Goal: Transaction & Acquisition: Download file/media

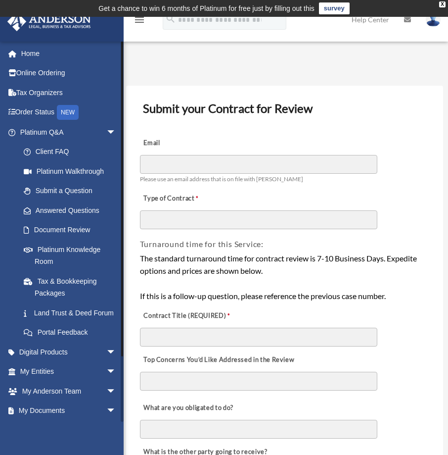
scroll to position [72, 0]
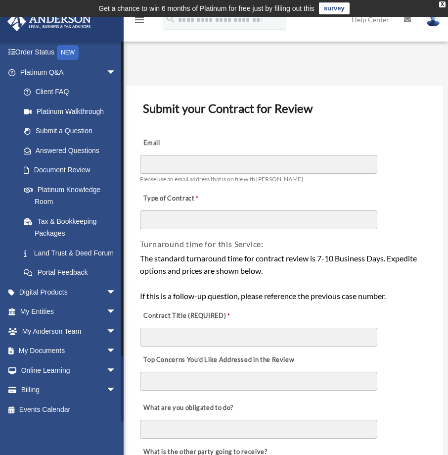
click at [121, 398] on div at bounding box center [122, 231] width 3 height 381
click at [37, 346] on link "My Documents arrow_drop_down" at bounding box center [69, 351] width 124 height 20
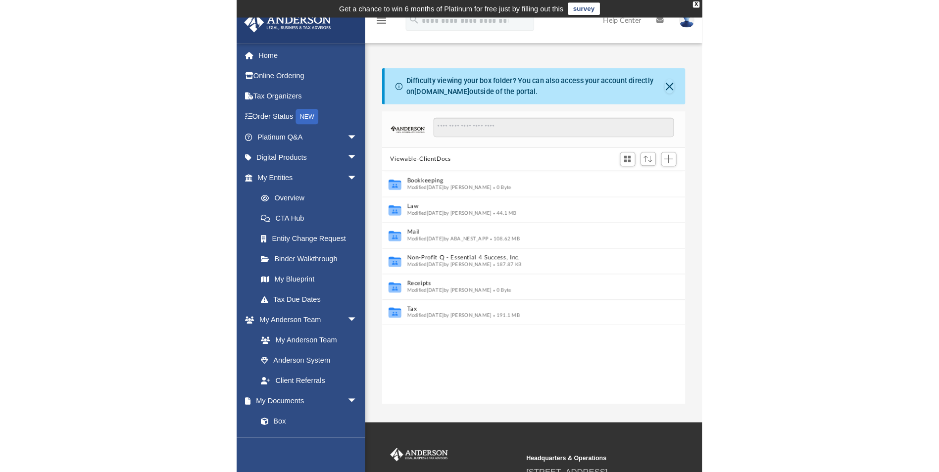
scroll to position [218, 285]
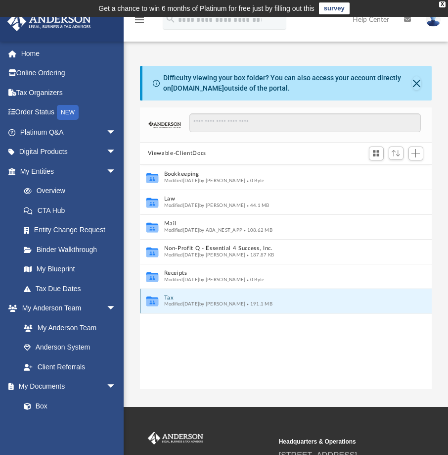
click at [171, 298] on button "Tax" at bounding box center [279, 297] width 231 height 6
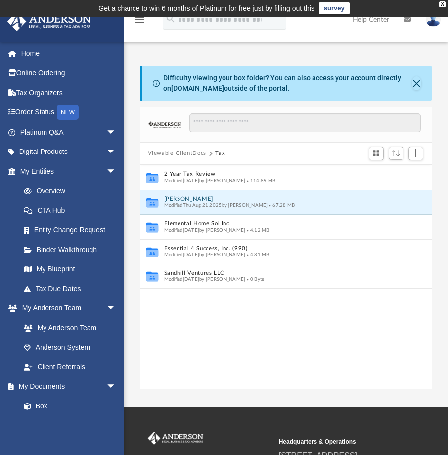
click at [196, 201] on button "[PERSON_NAME]" at bounding box center [279, 198] width 231 height 6
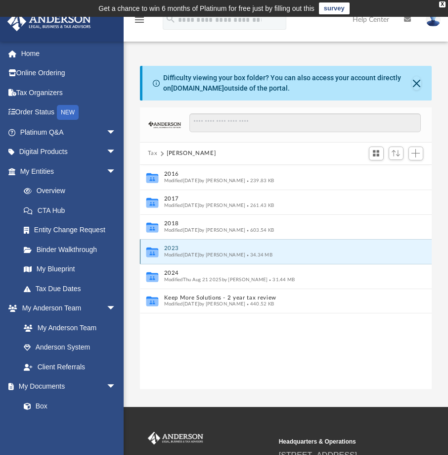
click at [174, 247] on button "2023" at bounding box center [279, 248] width 231 height 6
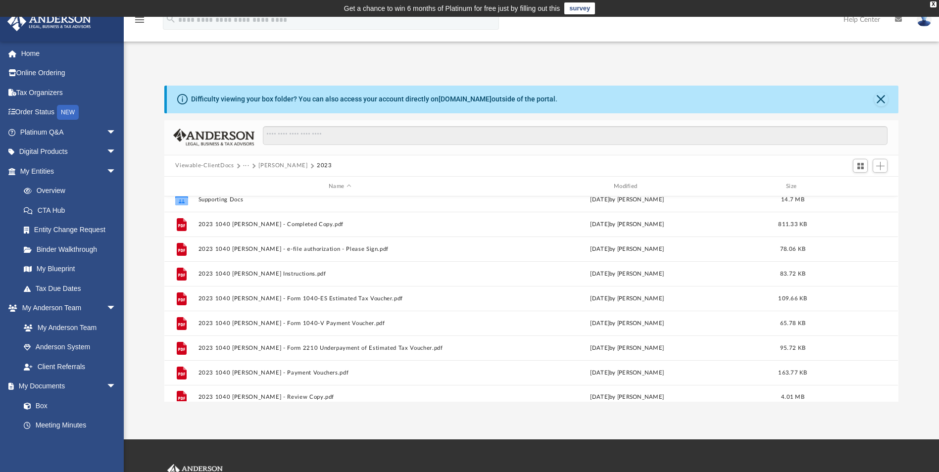
scroll to position [18, 0]
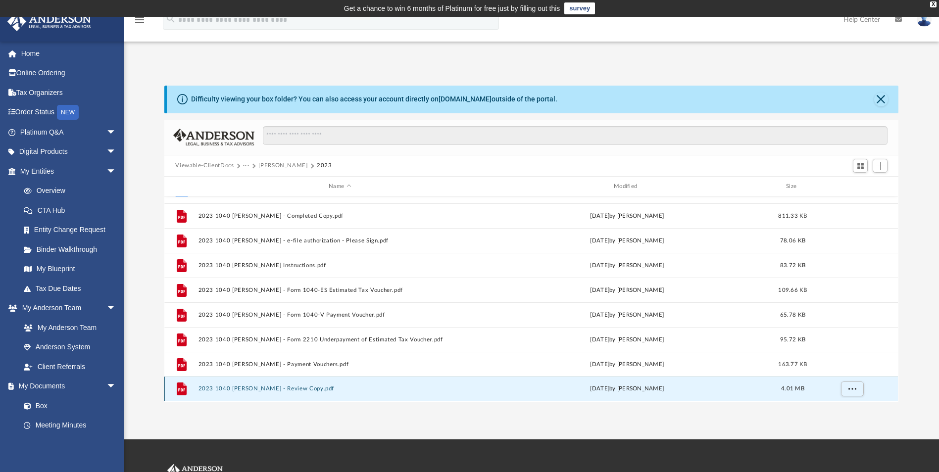
click at [315, 387] on button "2023 1040 Edgington, Tamara - Review Copy.pdf" at bounding box center [339, 389] width 283 height 6
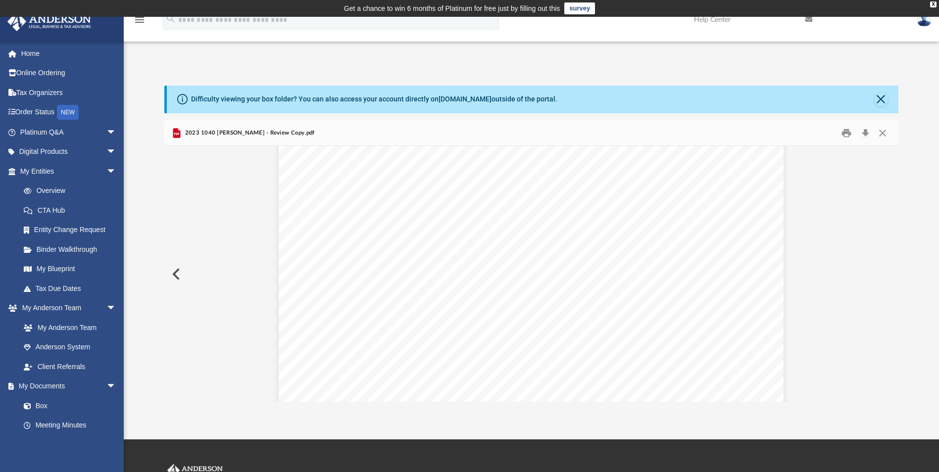
scroll to position [218, 0]
click at [455, 134] on button "Download" at bounding box center [865, 132] width 18 height 15
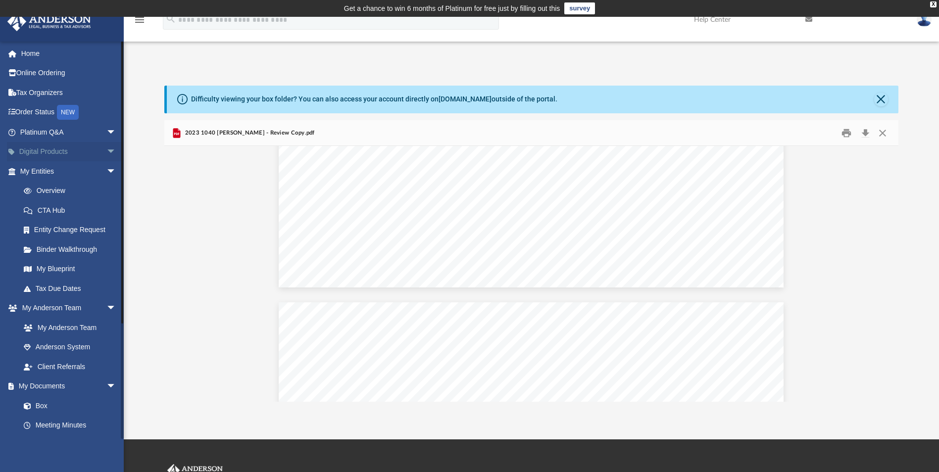
click at [106, 150] on span "arrow_drop_down" at bounding box center [116, 152] width 20 height 20
click at [106, 150] on span "arrow_drop_up" at bounding box center [116, 152] width 20 height 20
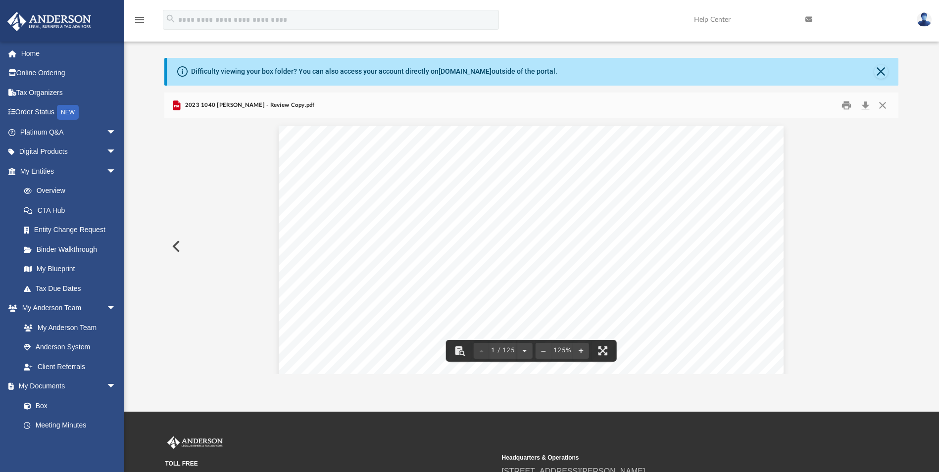
scroll to position [0, 0]
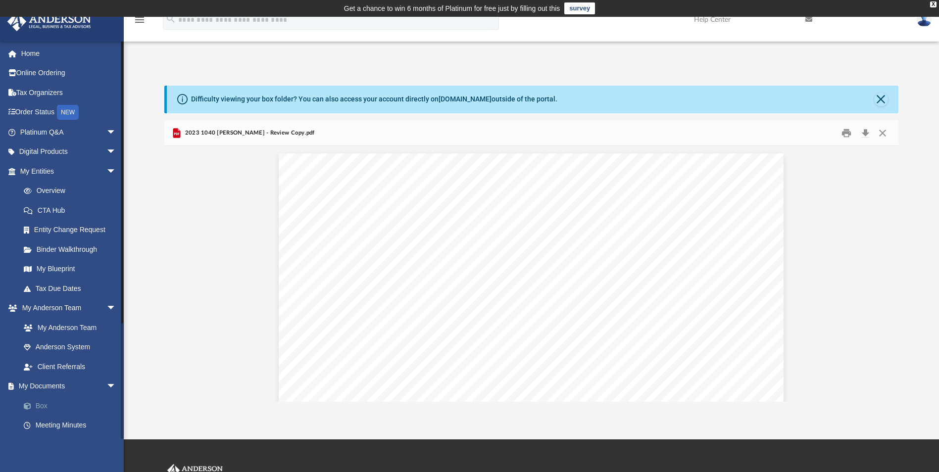
click at [35, 407] on span at bounding box center [32, 406] width 6 height 7
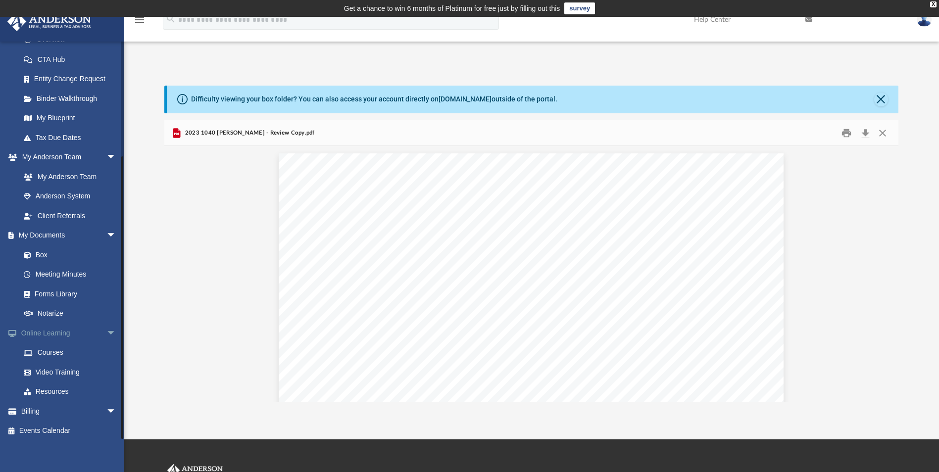
scroll to position [155, 0]
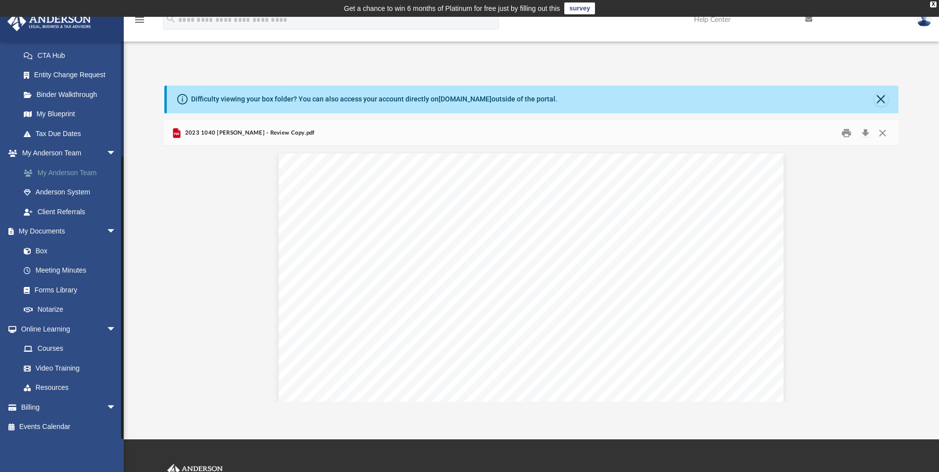
click at [78, 175] on link "My Anderson Team" at bounding box center [72, 173] width 117 height 20
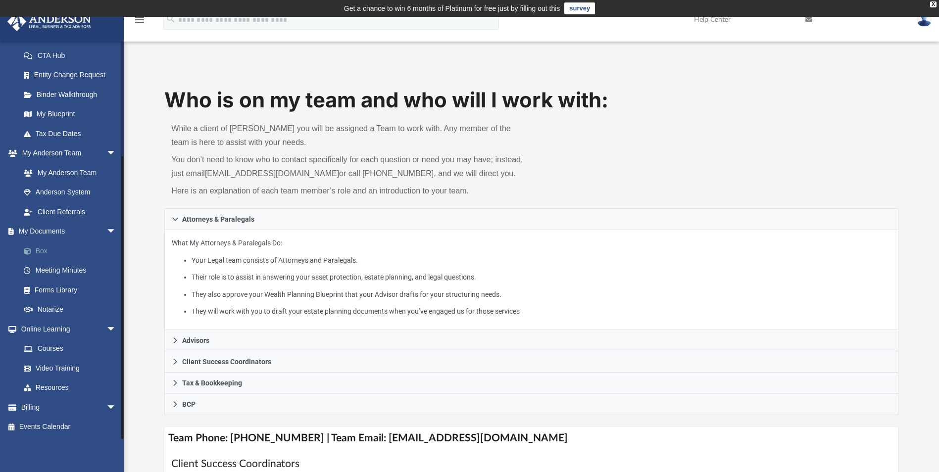
click at [48, 253] on link "Box" at bounding box center [72, 251] width 117 height 20
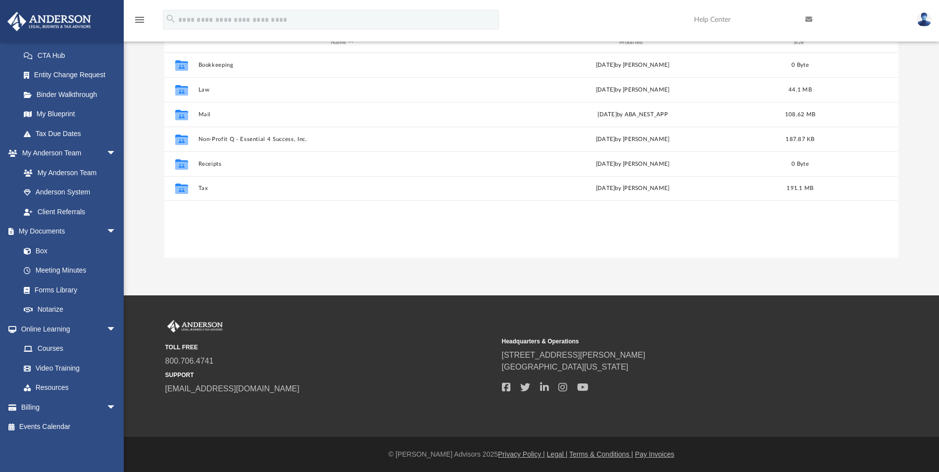
scroll to position [218, 727]
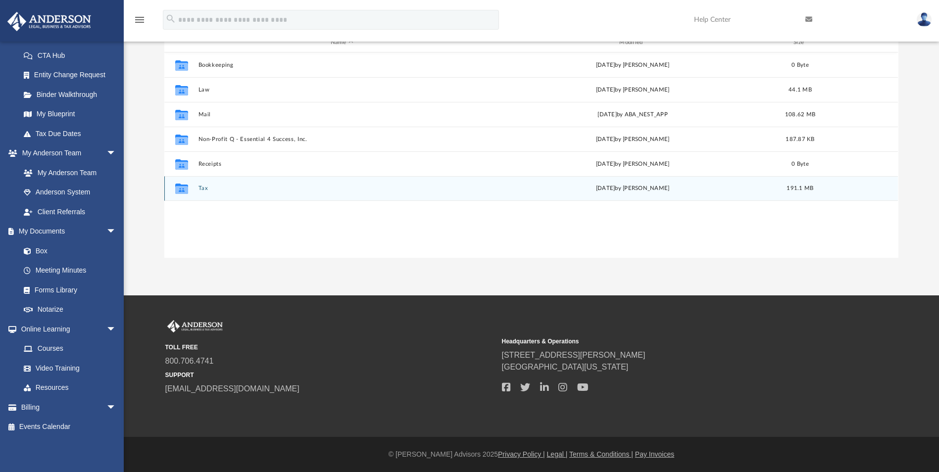
click at [203, 188] on button "Tax" at bounding box center [341, 189] width 287 height 6
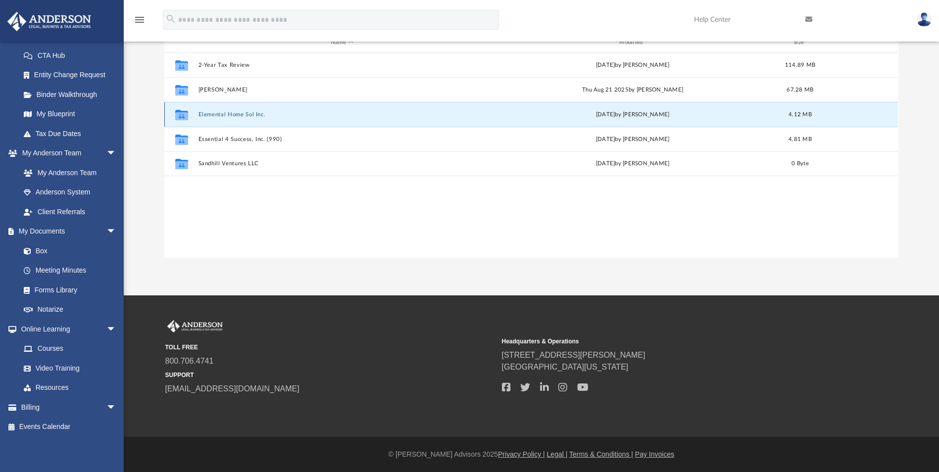
click at [241, 115] on button "Elemental Home Sol Inc." at bounding box center [341, 114] width 287 height 6
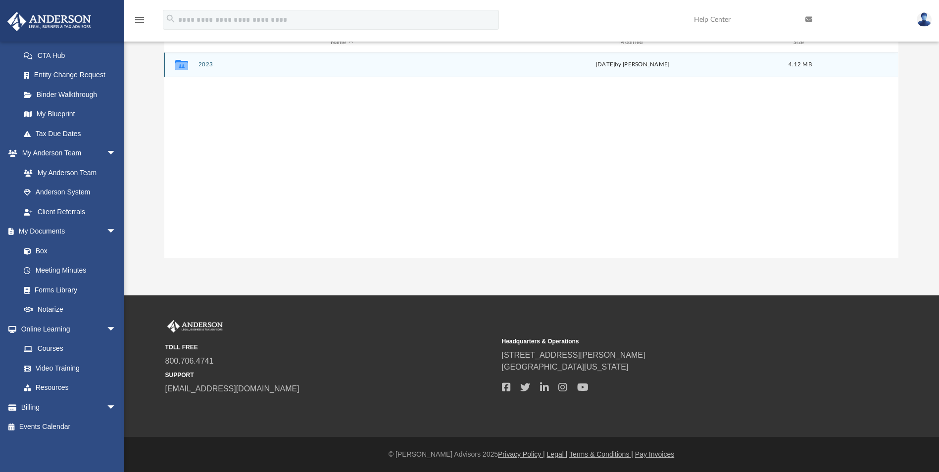
click at [204, 67] on button "2023" at bounding box center [341, 65] width 287 height 6
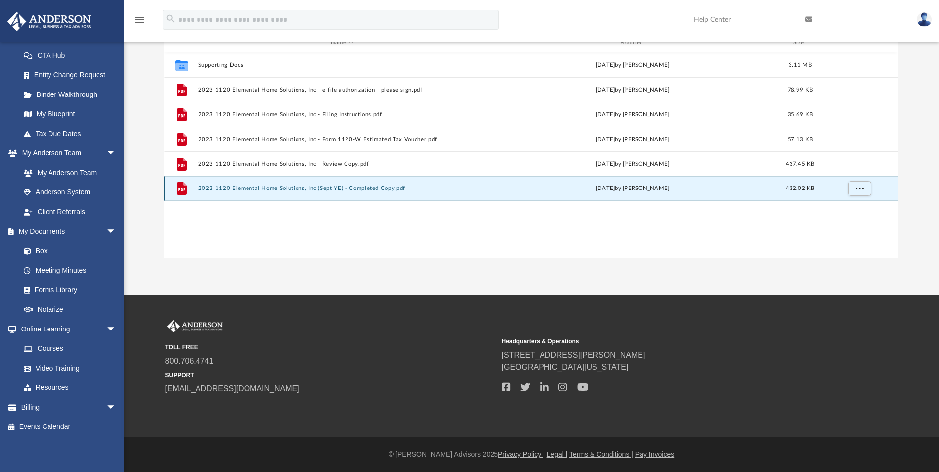
click at [355, 191] on button "2023 1120 Elemental Home Solutions, Inc (Sept YE) - Completed Copy.pdf" at bounding box center [341, 189] width 287 height 6
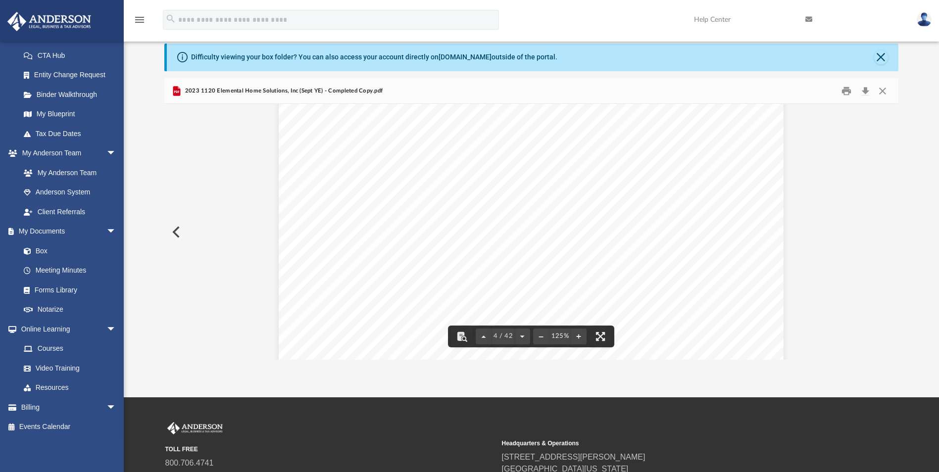
scroll to position [2168, 0]
click at [46, 251] on link "Box" at bounding box center [72, 251] width 117 height 20
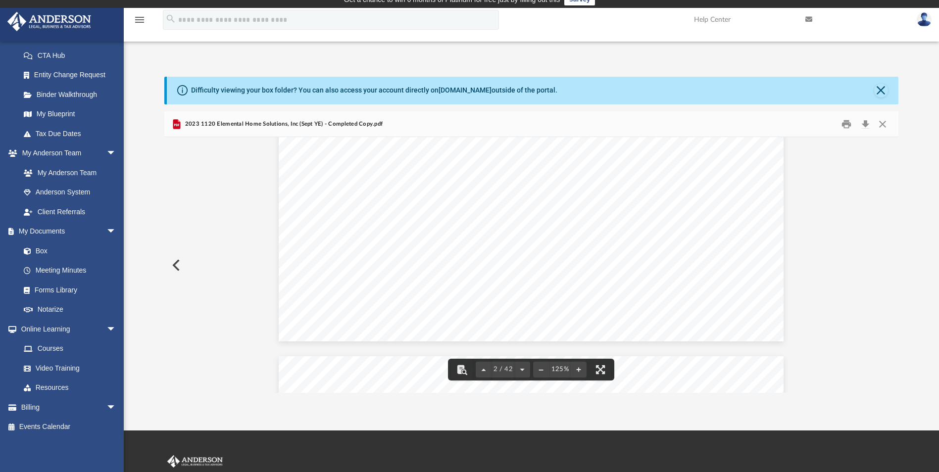
scroll to position [0, 0]
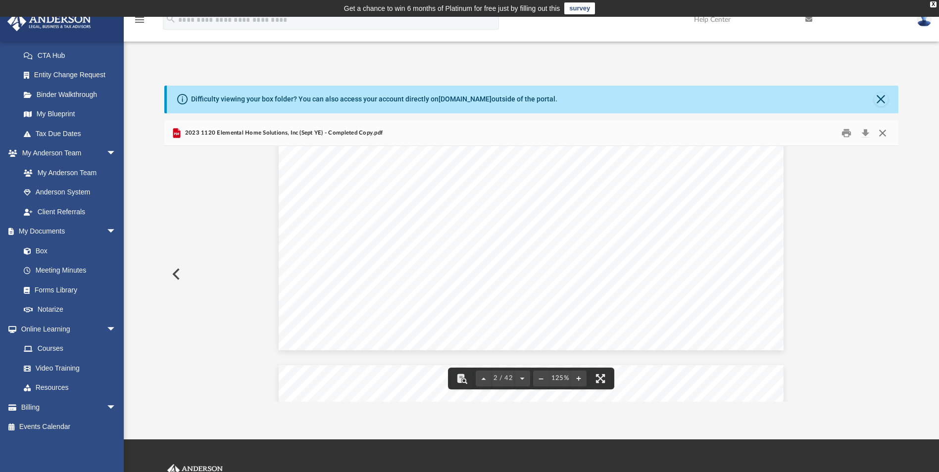
click at [455, 132] on button "Close" at bounding box center [883, 132] width 18 height 15
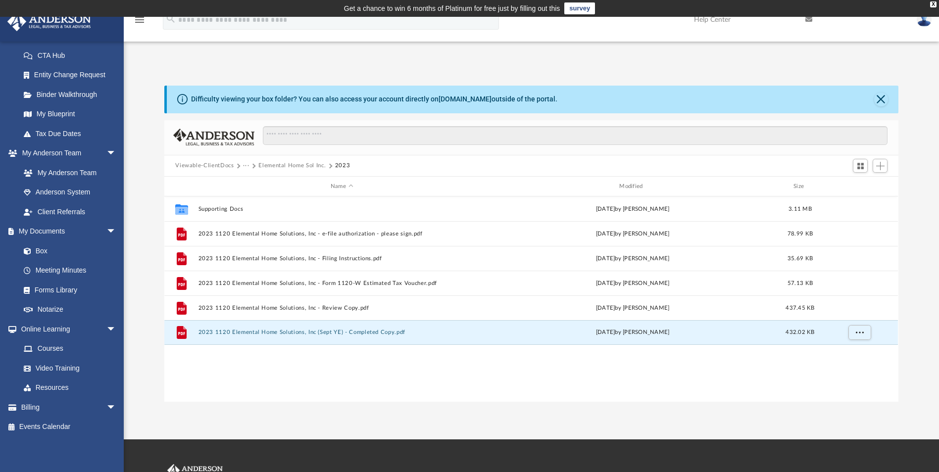
click at [221, 165] on button "Viewable-ClientDocs" at bounding box center [204, 165] width 58 height 9
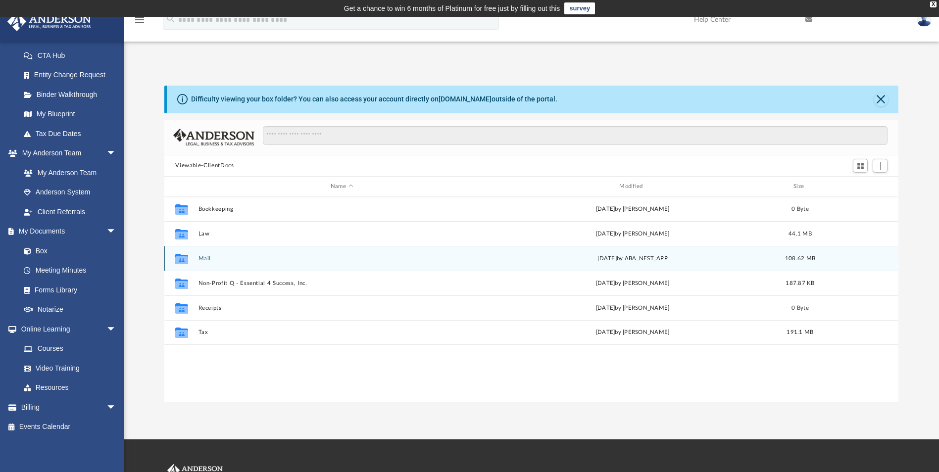
click at [205, 258] on button "Mail" at bounding box center [341, 258] width 287 height 6
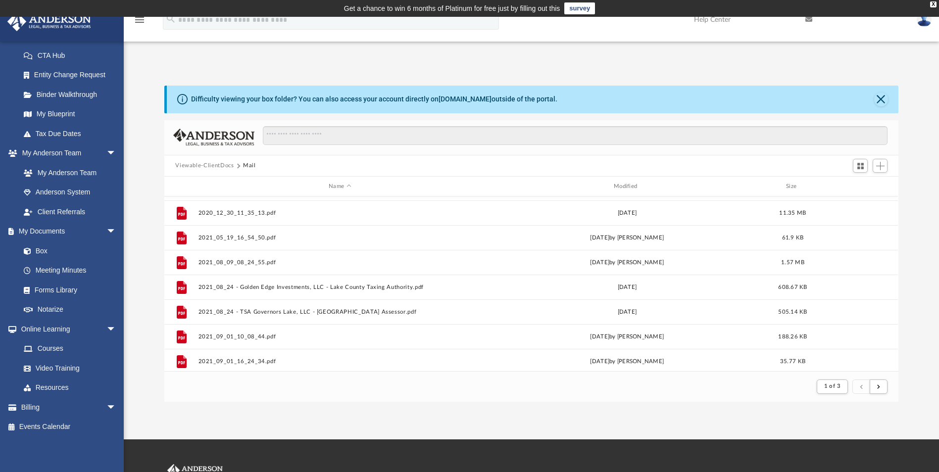
scroll to position [152, 0]
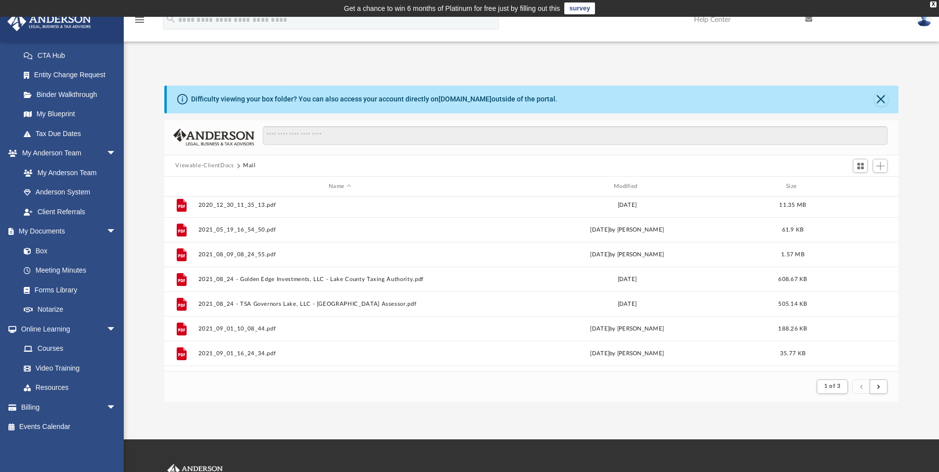
click at [455, 339] on div "Name Modified Size File 2020_09_23_295.pdf Thu Sep 24 2020 by Ramona Roby 83.83…" at bounding box center [530, 274] width 733 height 195
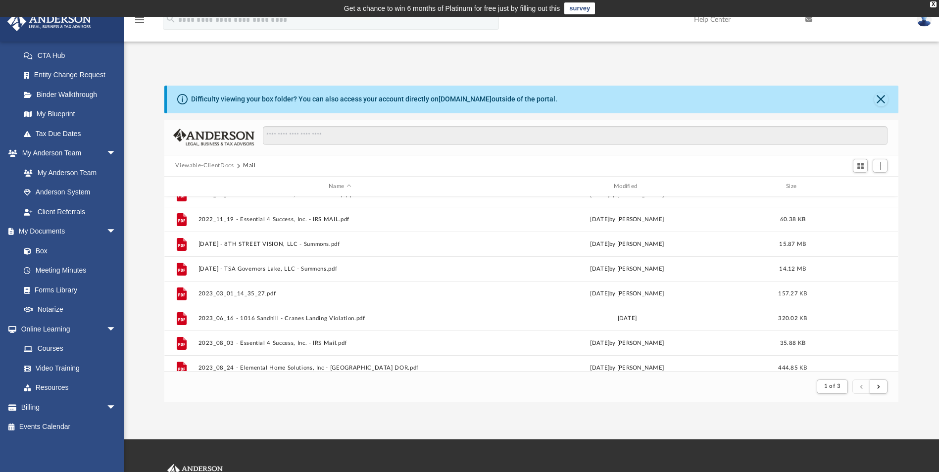
scroll to position [1063, 0]
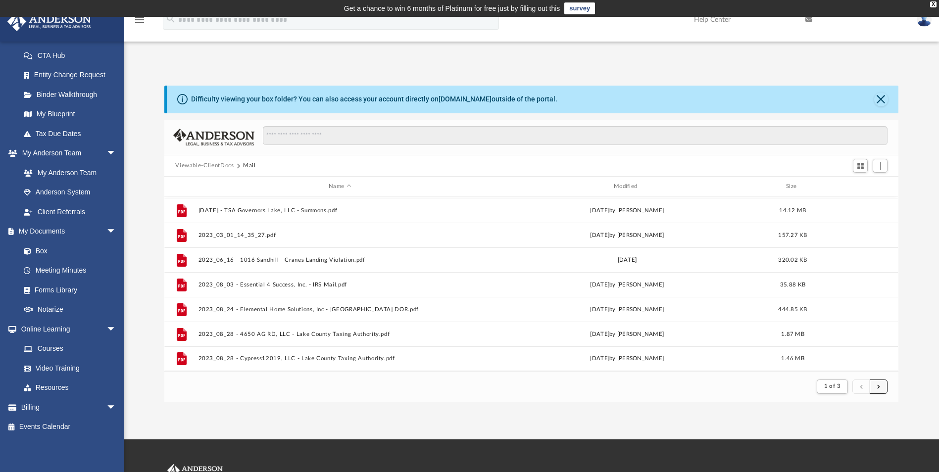
click at [455, 385] on span "submit" at bounding box center [878, 386] width 3 height 5
click at [455, 388] on button "submit" at bounding box center [879, 387] width 18 height 14
click at [455, 388] on span "submit" at bounding box center [878, 386] width 3 height 5
click at [455, 388] on button "submit" at bounding box center [879, 387] width 18 height 14
click at [455, 387] on span "submit" at bounding box center [878, 386] width 3 height 5
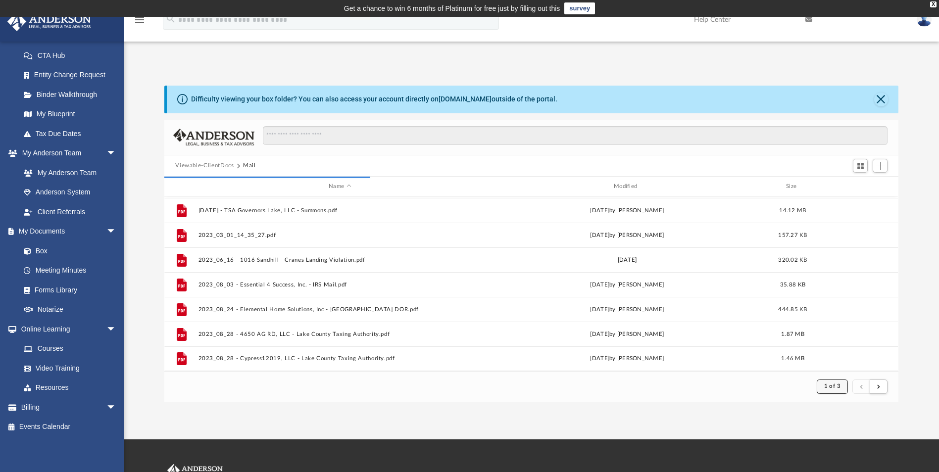
click at [455, 390] on button "1 of 3" at bounding box center [832, 387] width 31 height 14
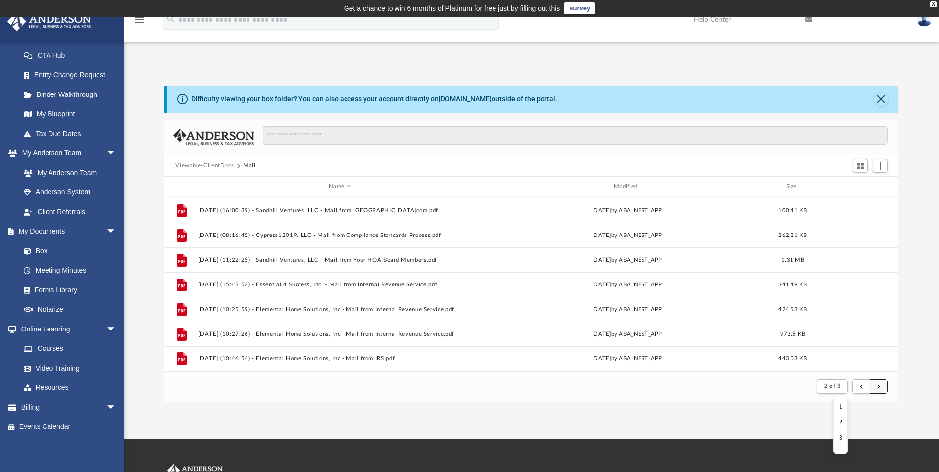
click at [455, 389] on button "submit" at bounding box center [879, 387] width 18 height 14
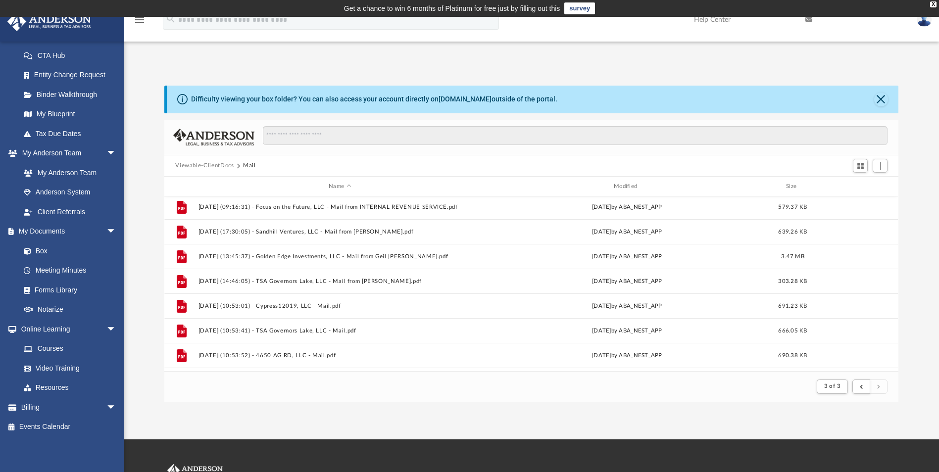
scroll to position [0, 0]
click at [455, 388] on button "submit" at bounding box center [861, 387] width 18 height 14
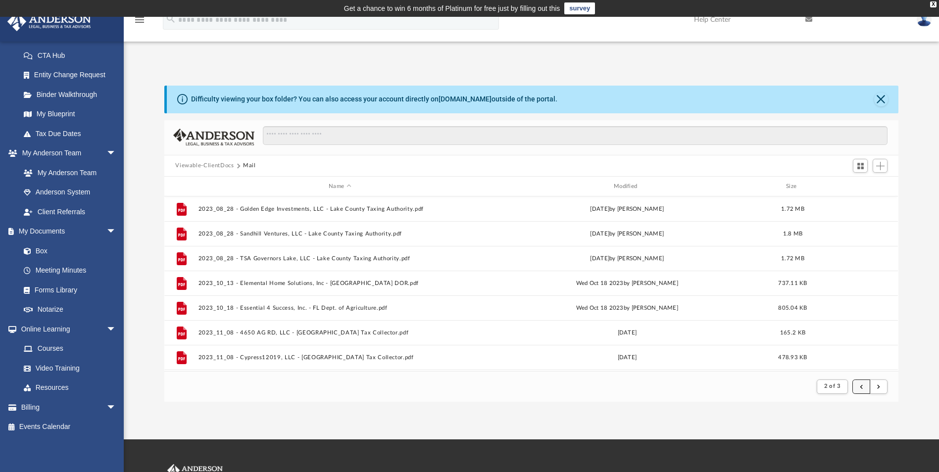
click at [455, 385] on span "submit" at bounding box center [861, 386] width 3 height 5
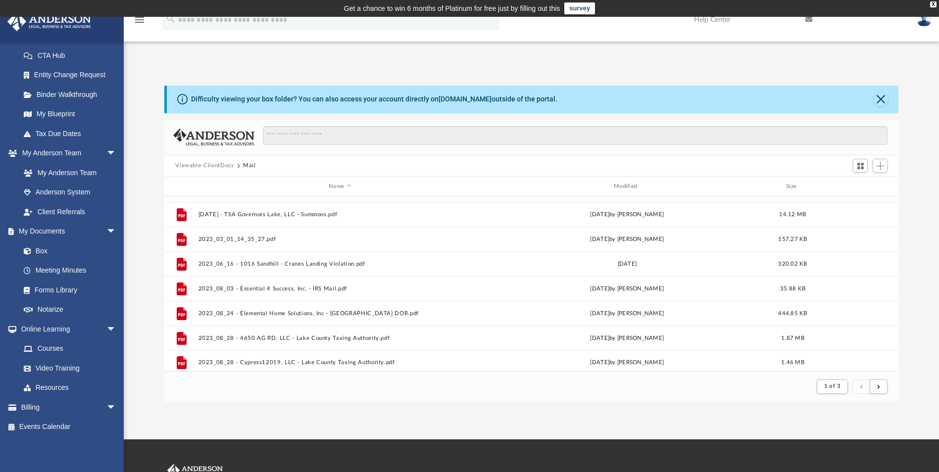
scroll to position [1063, 0]
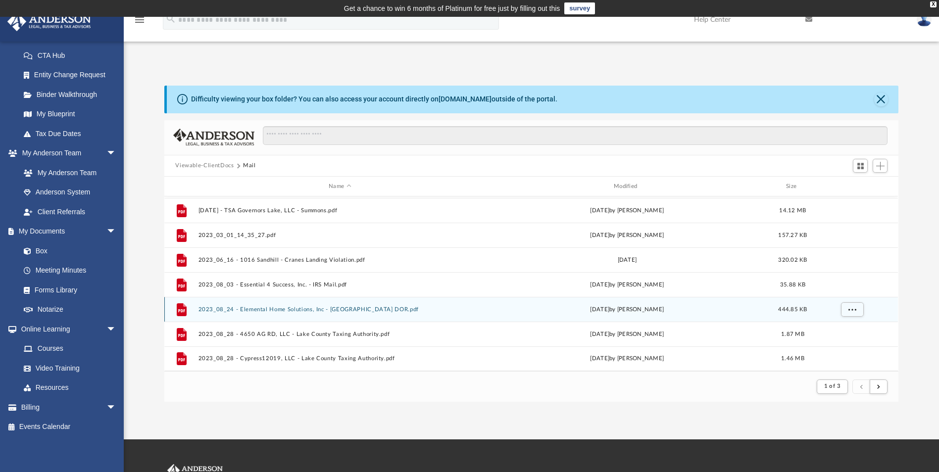
click at [257, 309] on button "2023_08_24 - Elemental Home Solutions, Inc - FL DOR.pdf" at bounding box center [339, 309] width 283 height 6
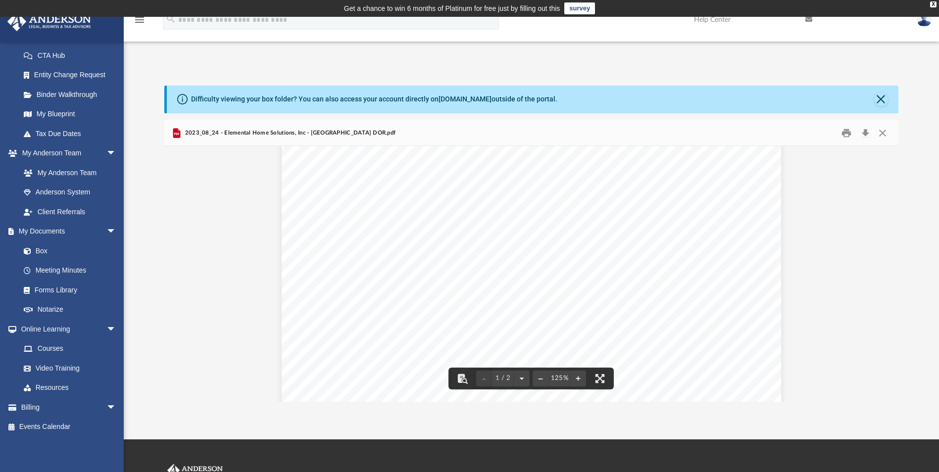
scroll to position [0, 0]
click at [455, 136] on button "Close" at bounding box center [883, 132] width 18 height 15
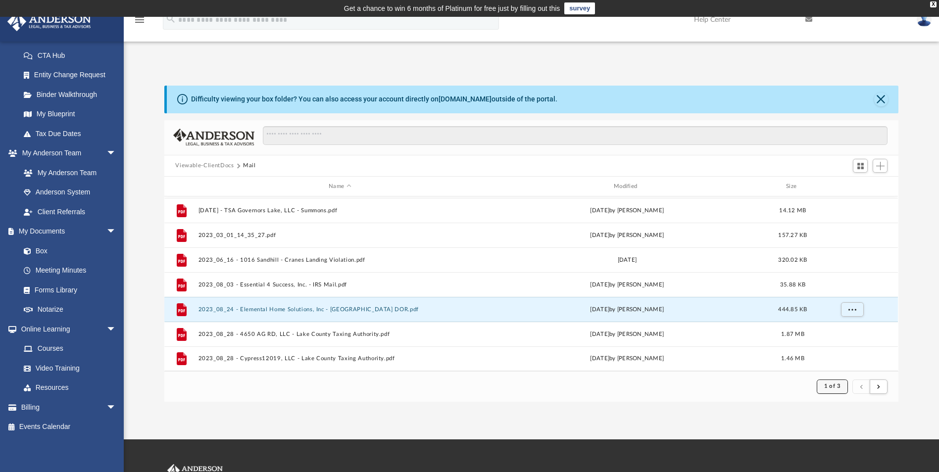
click at [455, 385] on span "1 of 3" at bounding box center [832, 386] width 16 height 5
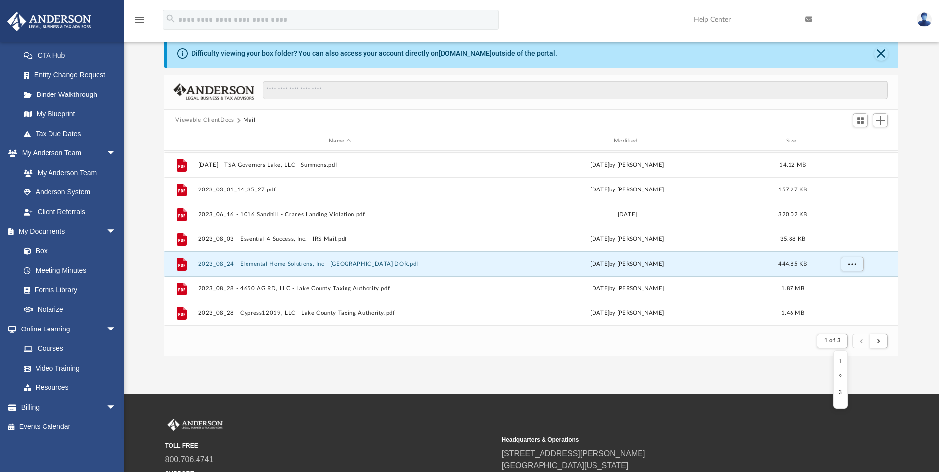
scroll to position [74, 0]
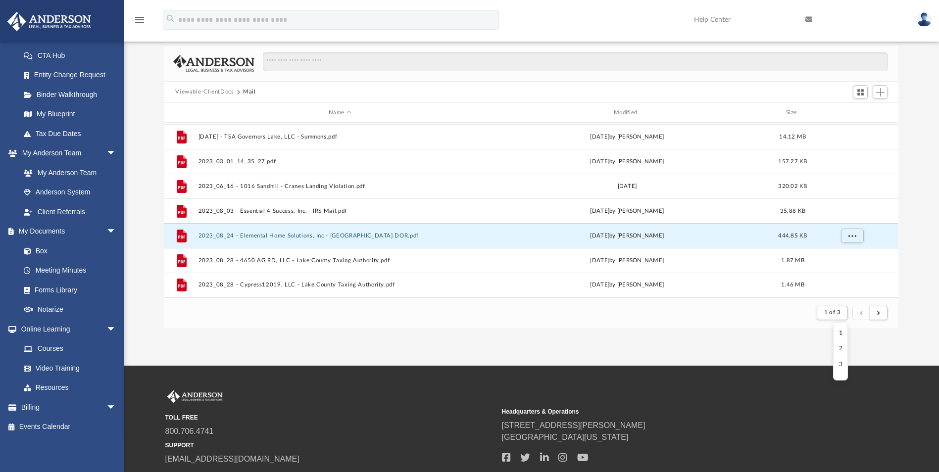
click at [455, 349] on li "2" at bounding box center [840, 348] width 3 height 10
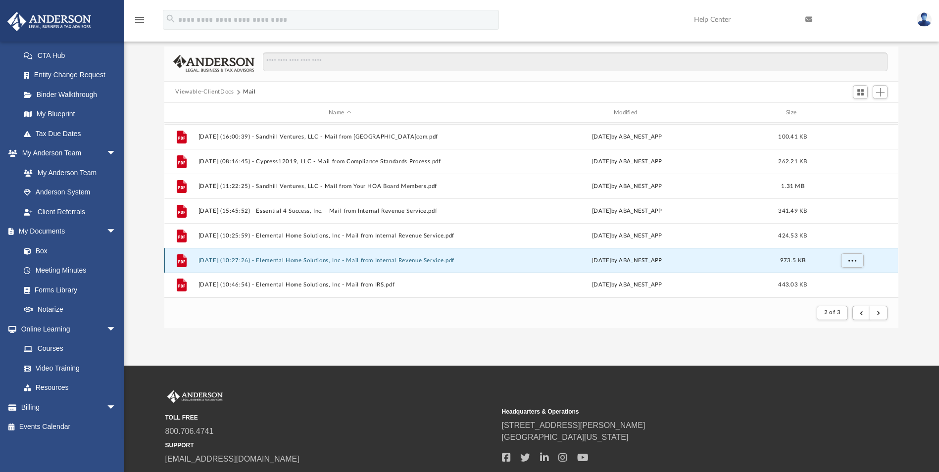
click at [249, 261] on button "2025.06.30 (10:27:26) - Elemental Home Solutions, Inc - Mail from Internal Reve…" at bounding box center [339, 260] width 283 height 6
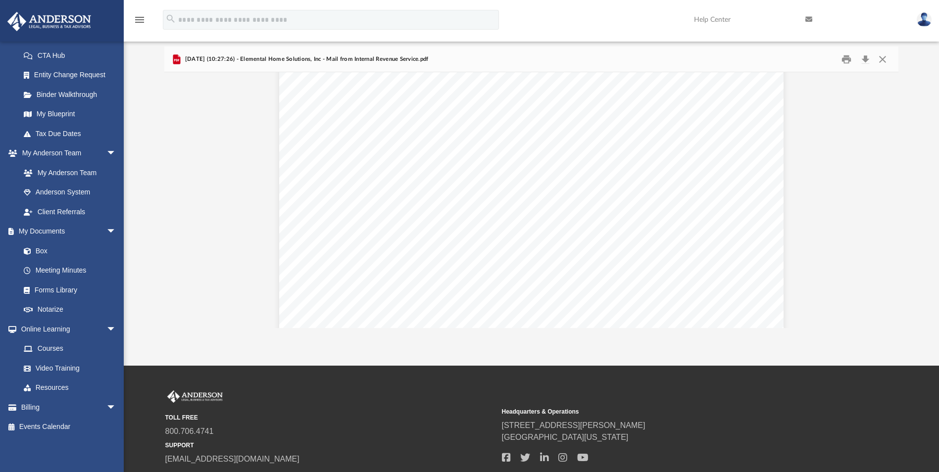
scroll to position [0, 0]
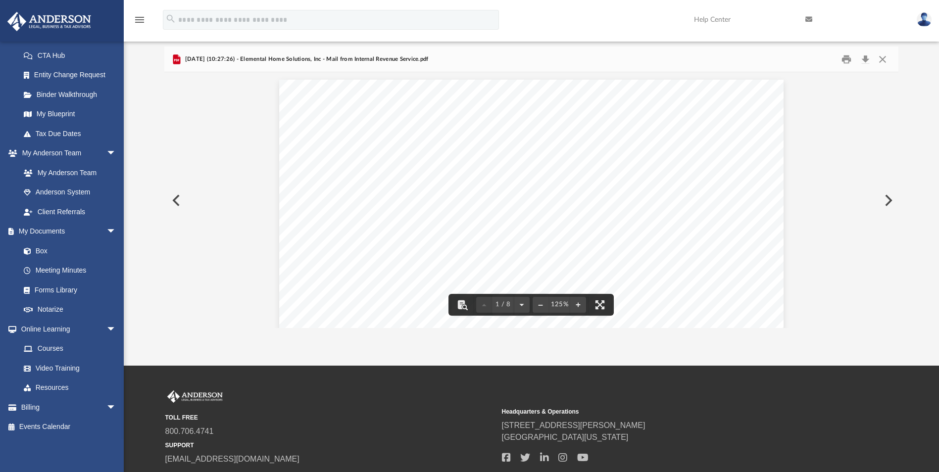
click at [455, 204] on button "Preview" at bounding box center [888, 201] width 22 height 28
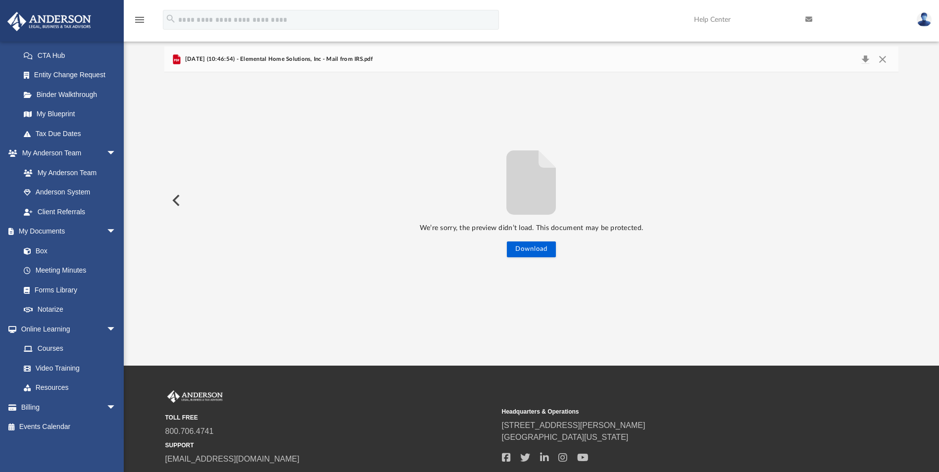
click at [178, 205] on button "Preview" at bounding box center [175, 201] width 22 height 28
click at [455, 60] on button "Close" at bounding box center [883, 59] width 18 height 14
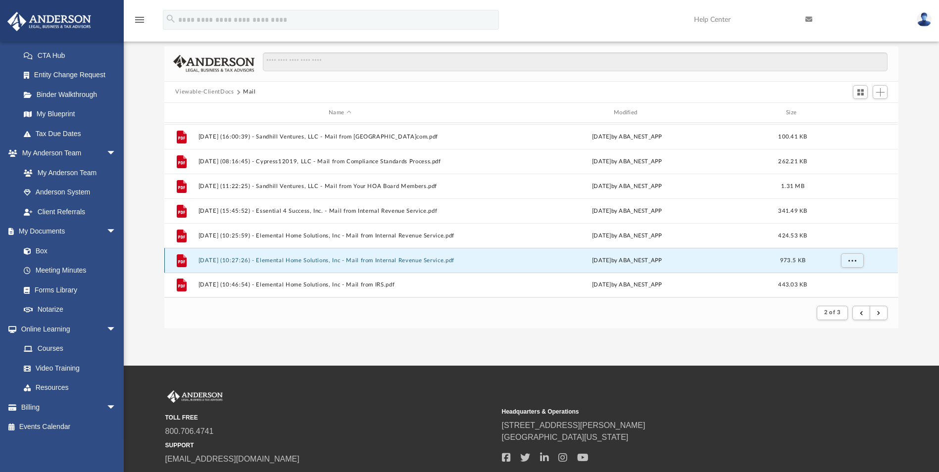
click at [399, 262] on button "2025.06.30 (10:27:26) - Elemental Home Solutions, Inc - Mail from Internal Reve…" at bounding box center [339, 260] width 283 height 6
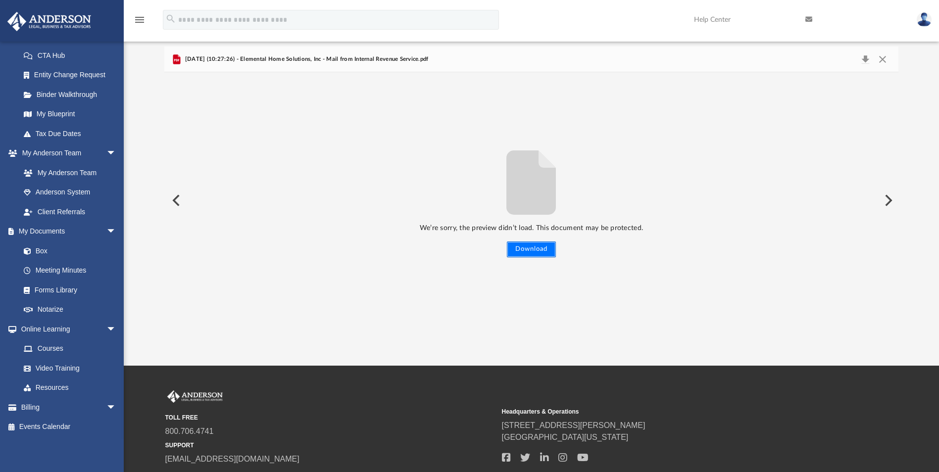
click at [455, 256] on button "Download" at bounding box center [531, 250] width 49 height 16
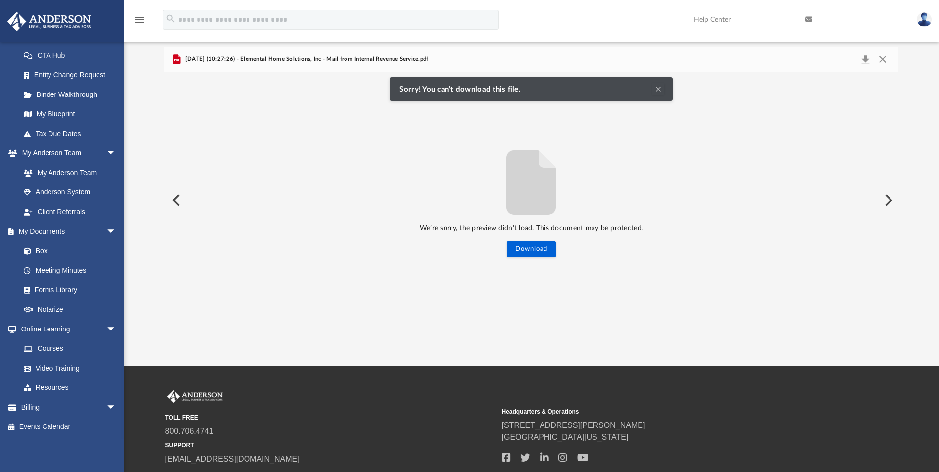
click at [455, 90] on button "Clear Notification" at bounding box center [658, 89] width 12 height 12
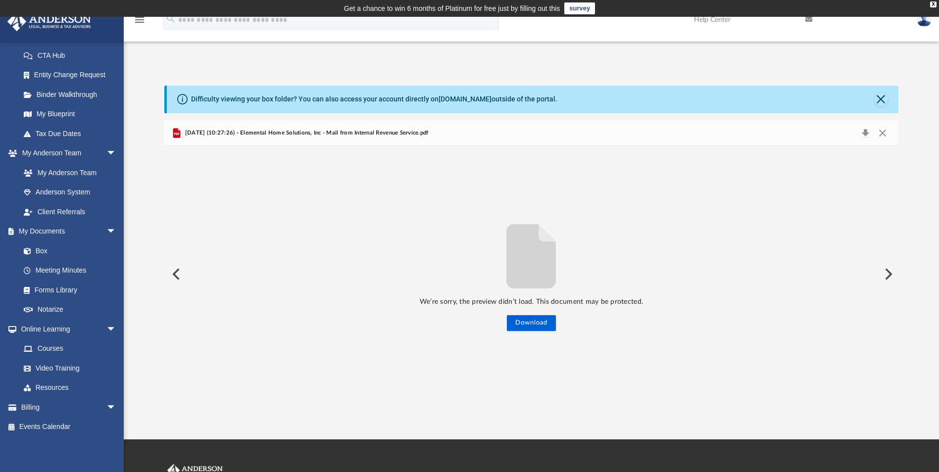
click at [279, 138] on div "2025.06.30 (10:27:26) - Elemental Home Solutions, Inc - Mail from Internal Reve…" at bounding box center [299, 133] width 257 height 12
click at [177, 274] on button "Preview" at bounding box center [175, 274] width 22 height 28
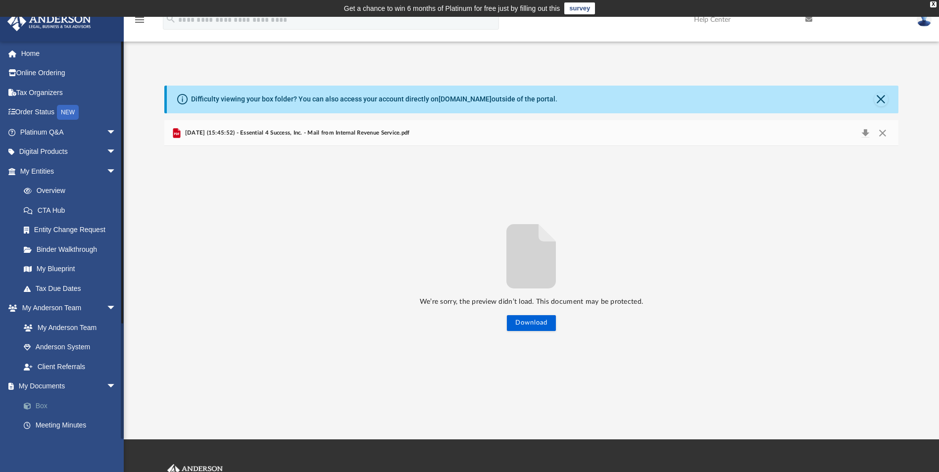
click at [38, 402] on link "Box" at bounding box center [72, 406] width 117 height 20
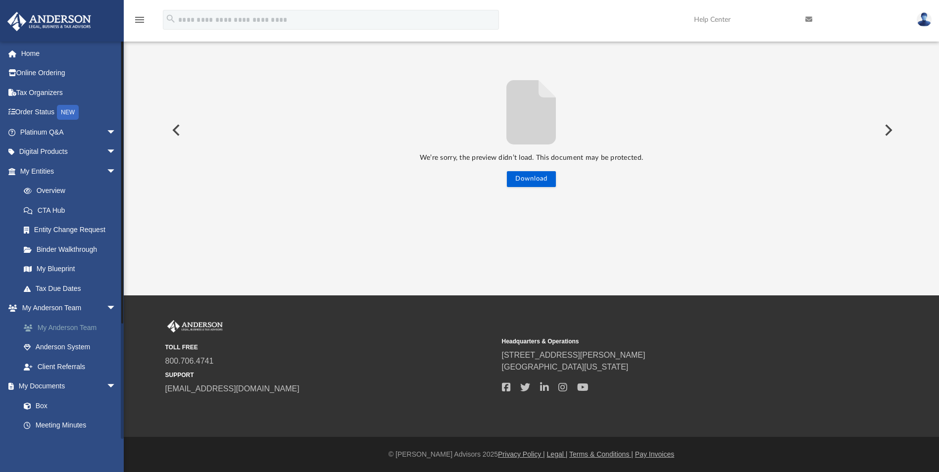
click at [61, 329] on link "My Anderson Team" at bounding box center [72, 328] width 117 height 20
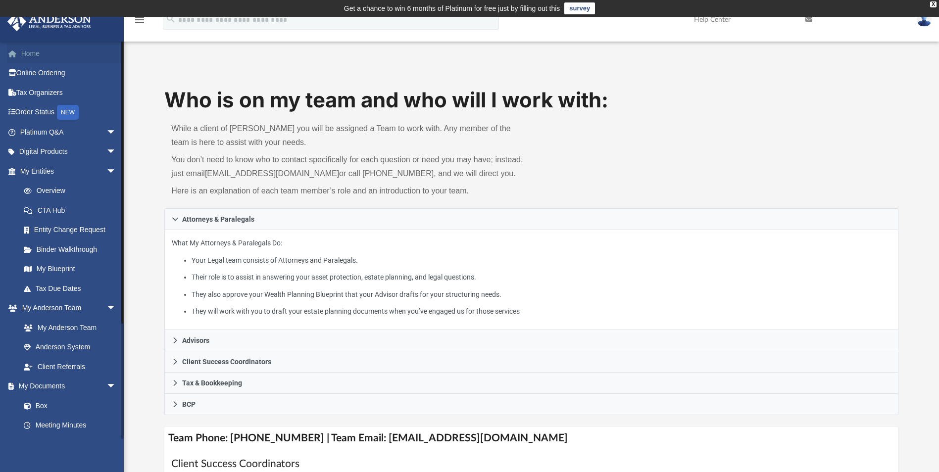
click at [36, 56] on link "Home" at bounding box center [69, 54] width 124 height 20
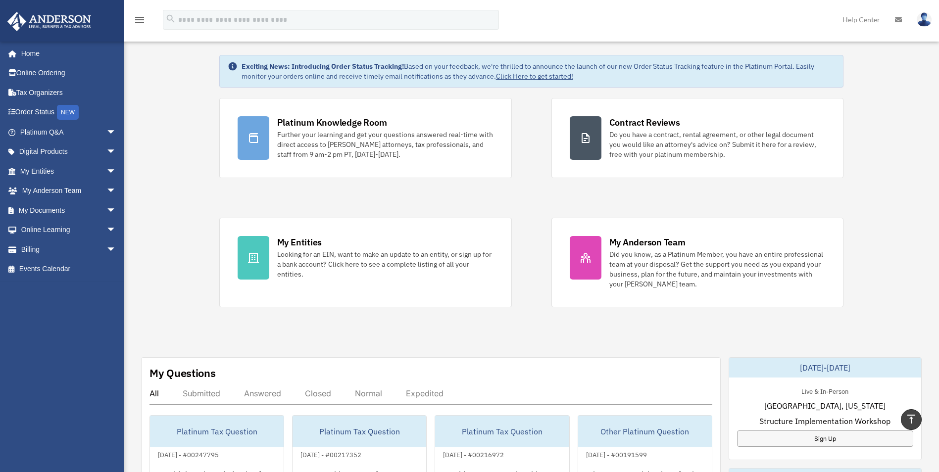
scroll to position [32, 0]
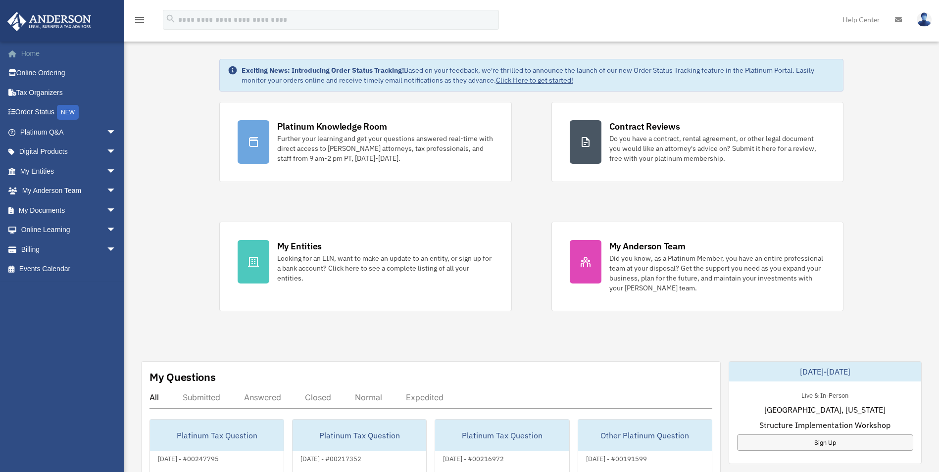
click at [33, 57] on link "Home" at bounding box center [69, 54] width 124 height 20
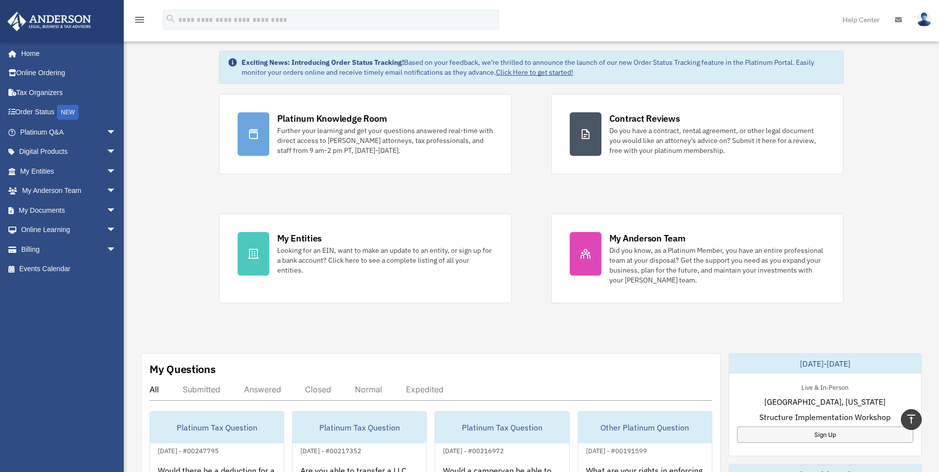
scroll to position [39, 0]
